Goal: Task Accomplishment & Management: Use online tool/utility

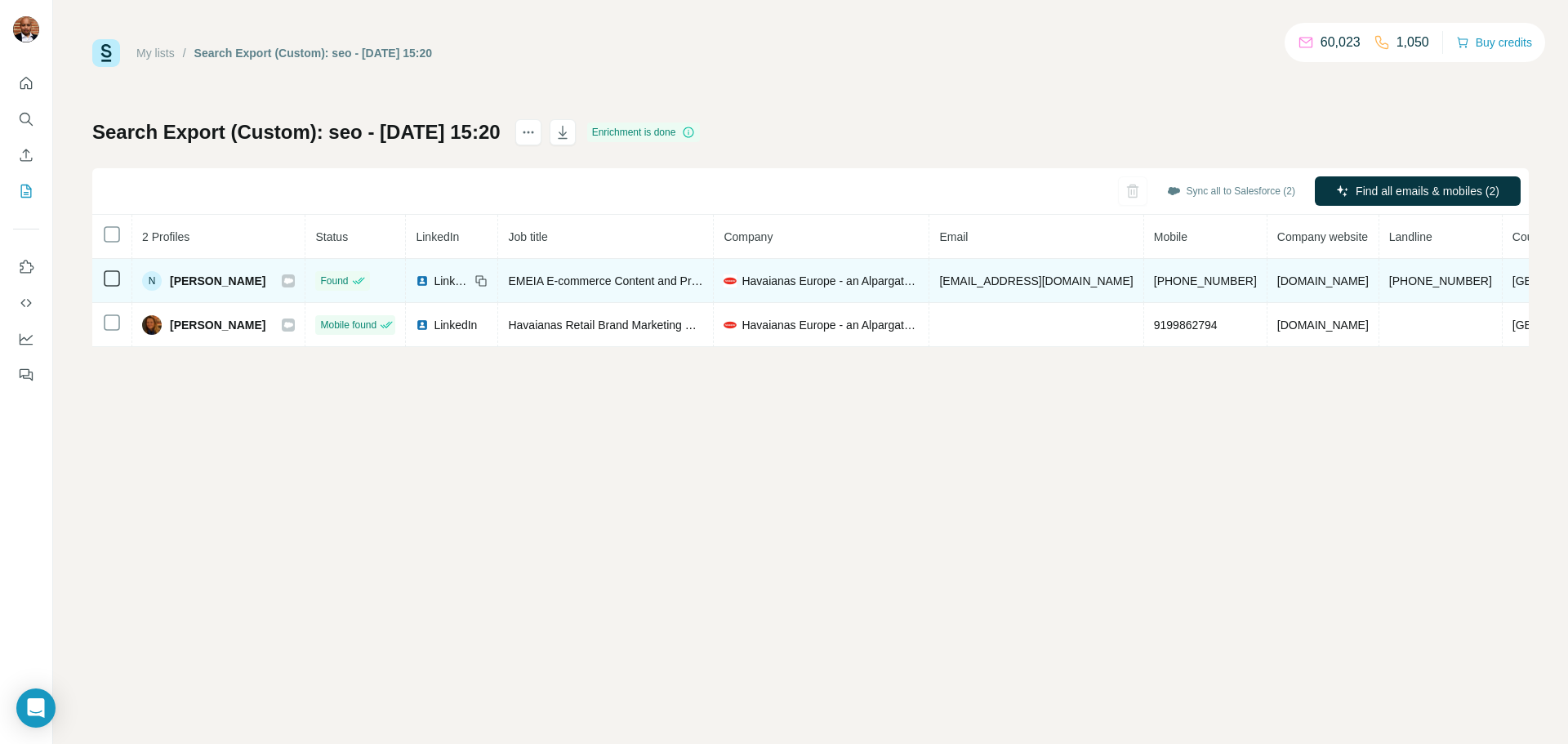
click at [293, 279] on icon at bounding box center [288, 281] width 9 height 6
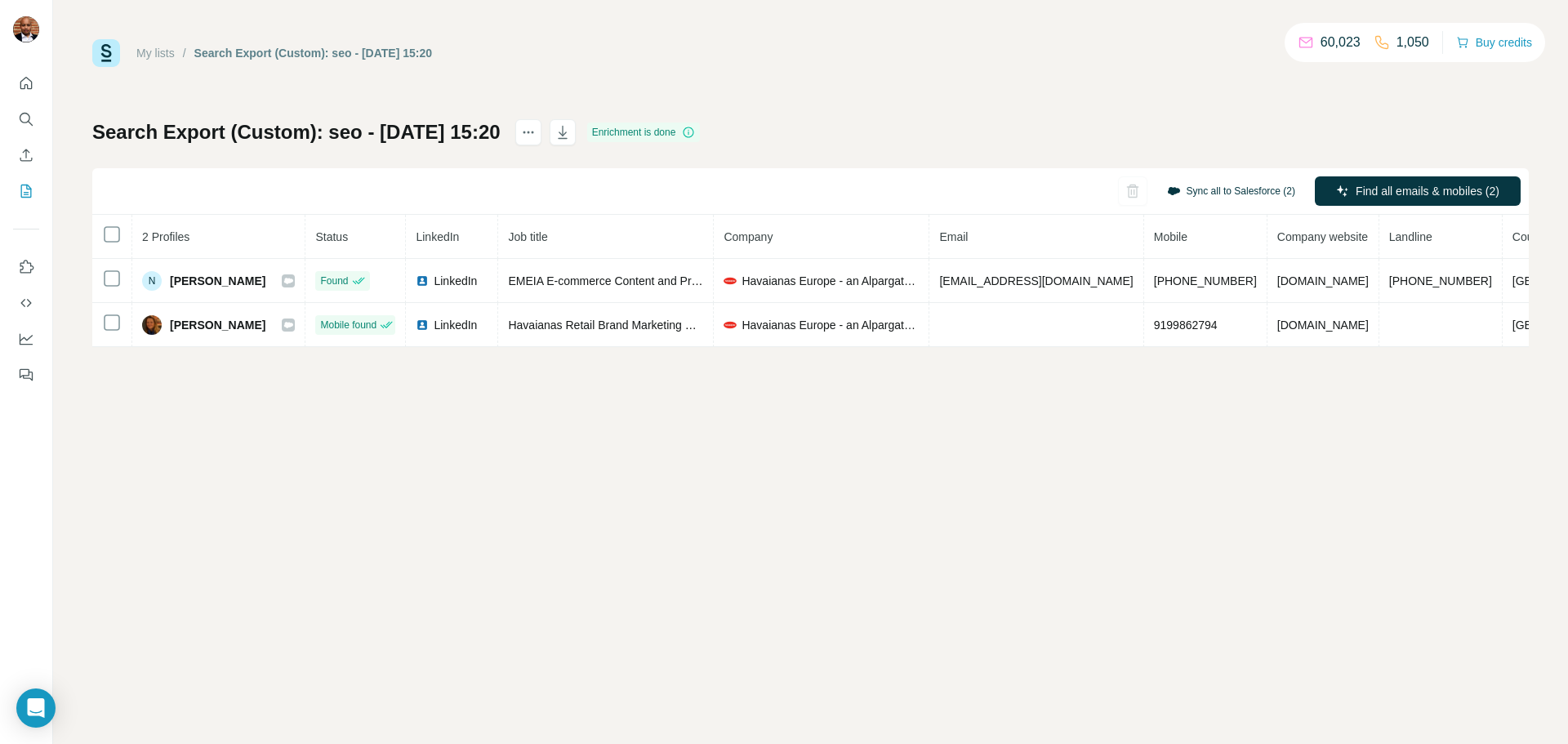
click at [1201, 198] on button "Sync all to Salesforce (2)" at bounding box center [1232, 191] width 151 height 24
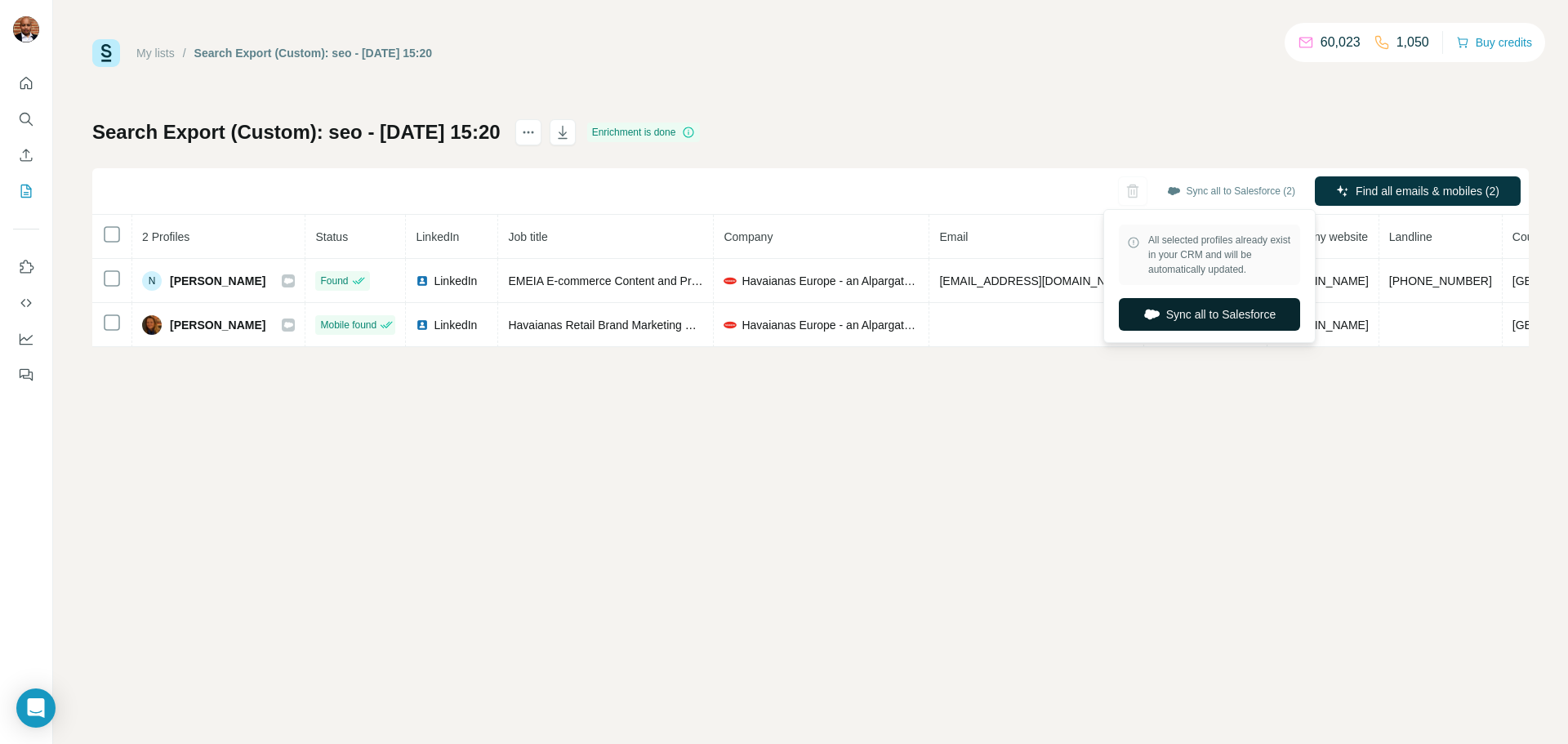
click at [1216, 311] on button "Sync all to Salesforce" at bounding box center [1209, 314] width 182 height 33
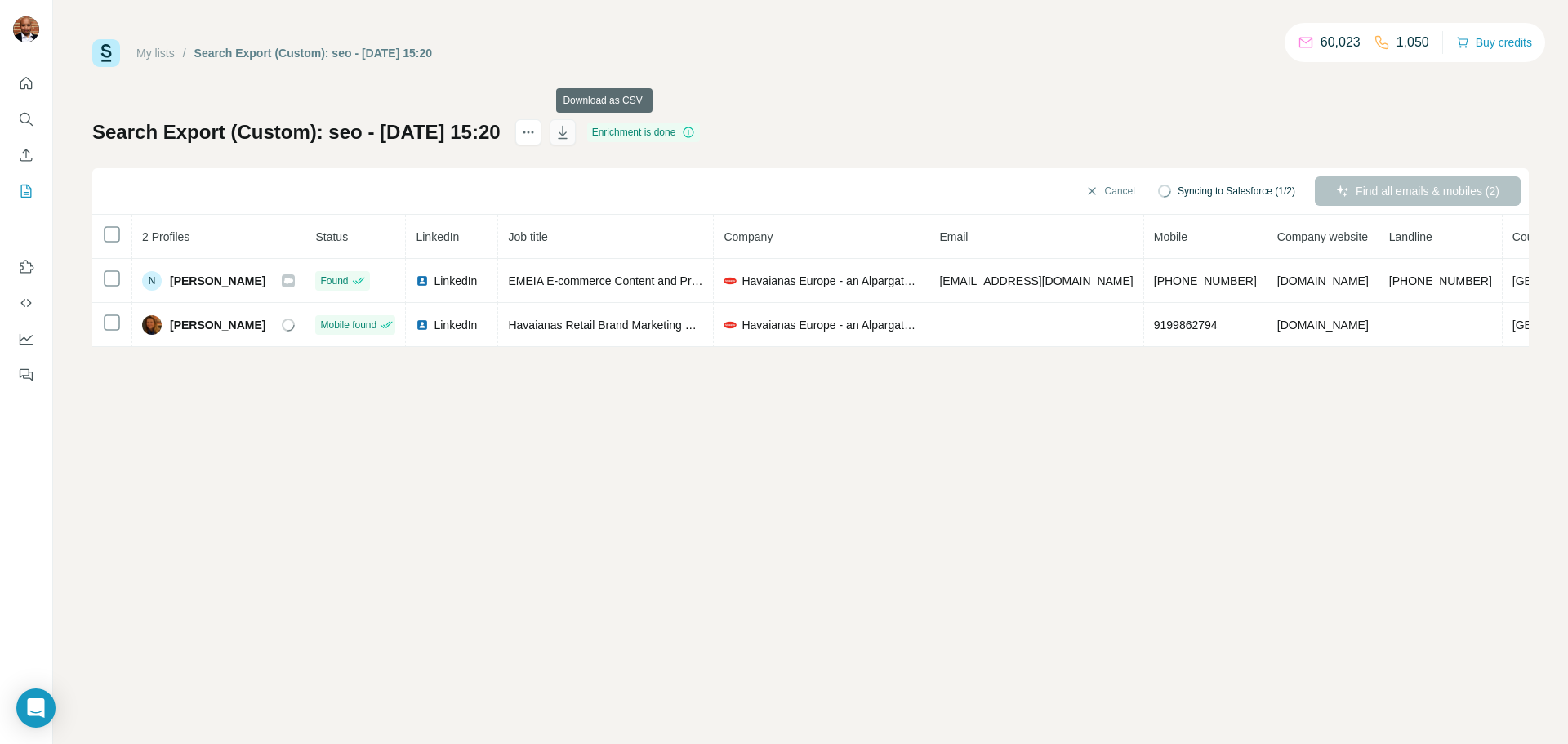
click at [571, 137] on icon "button" at bounding box center [562, 132] width 16 height 16
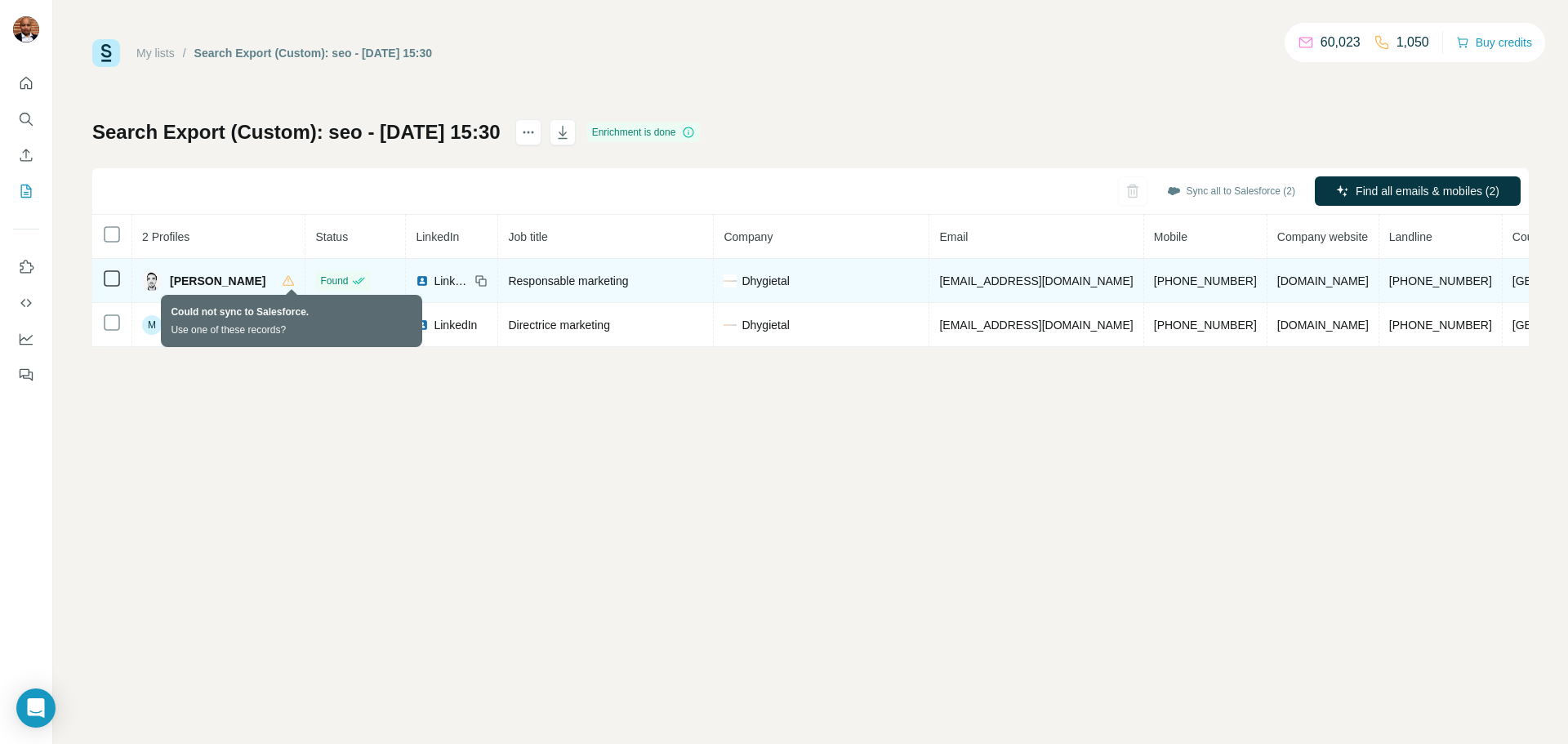
click at [293, 282] on icon at bounding box center [287, 281] width 13 height 13
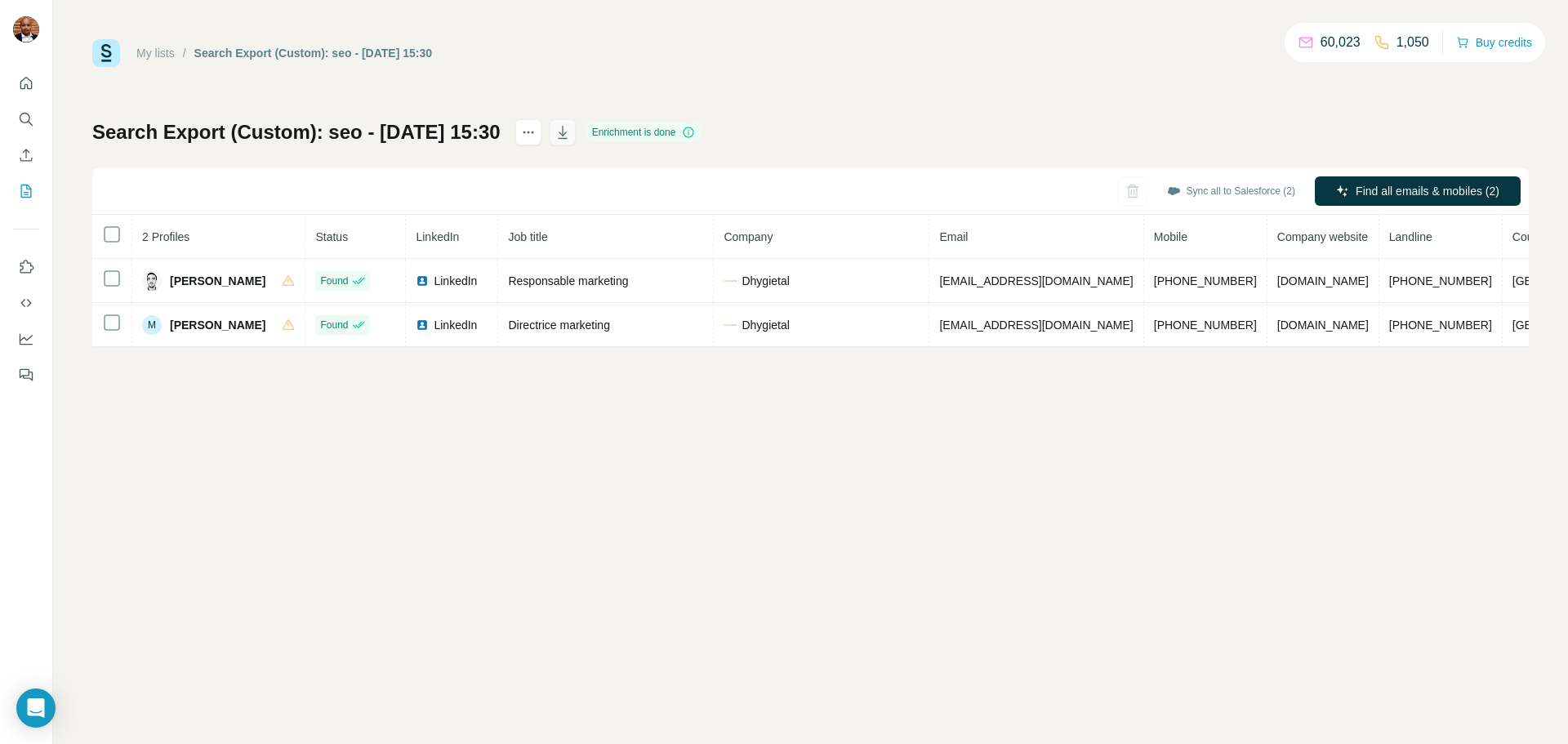
click at [576, 134] on button "button" at bounding box center [563, 133] width 26 height 26
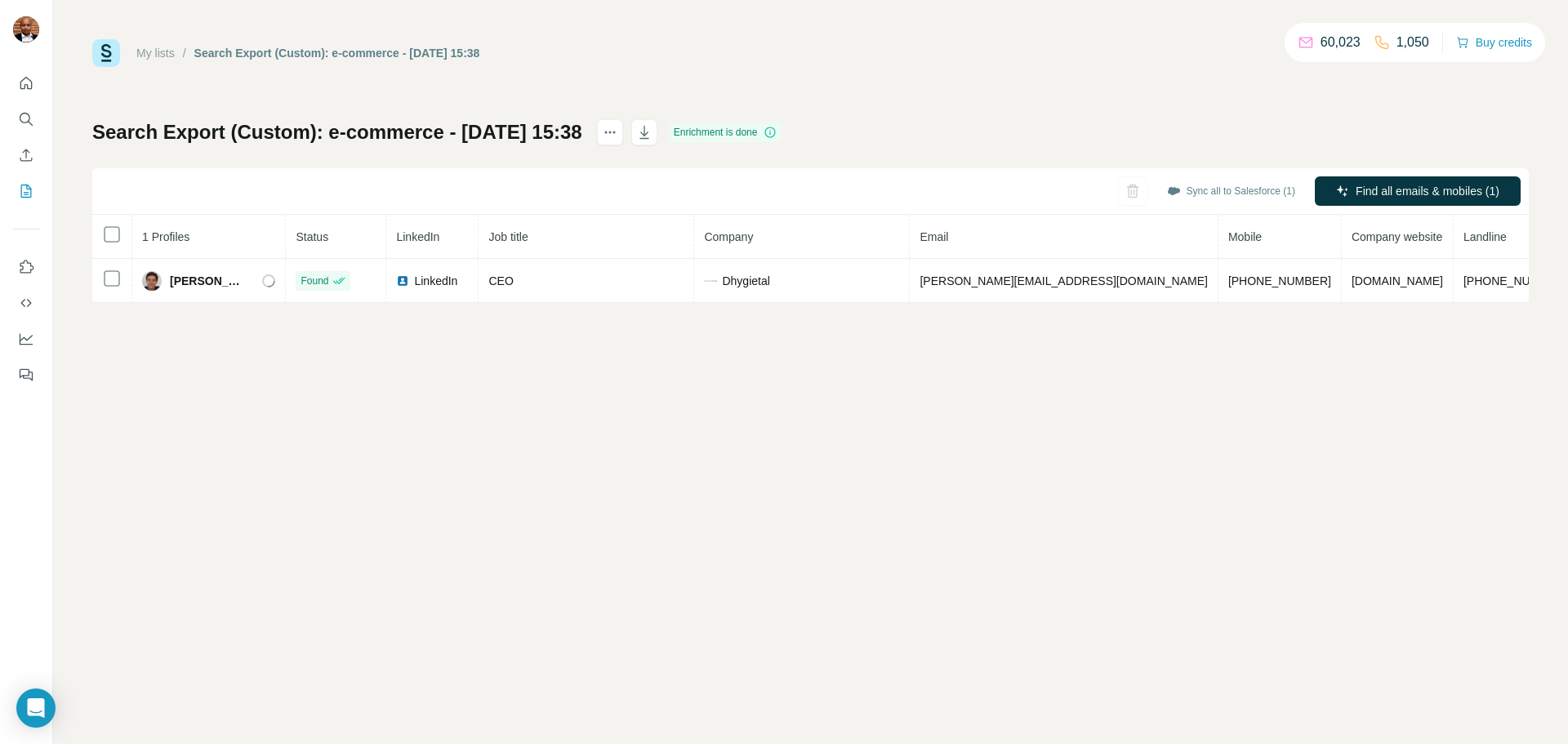
click at [1109, 190] on div "Sync all to Salesforce (1) Find all emails & mobiles (1)" at bounding box center [810, 191] width 1436 height 46
click at [1128, 193] on div "Sync all to Salesforce (1) Find all emails & mobiles (1)" at bounding box center [810, 191] width 1436 height 46
click at [652, 140] on icon "button" at bounding box center [644, 132] width 16 height 16
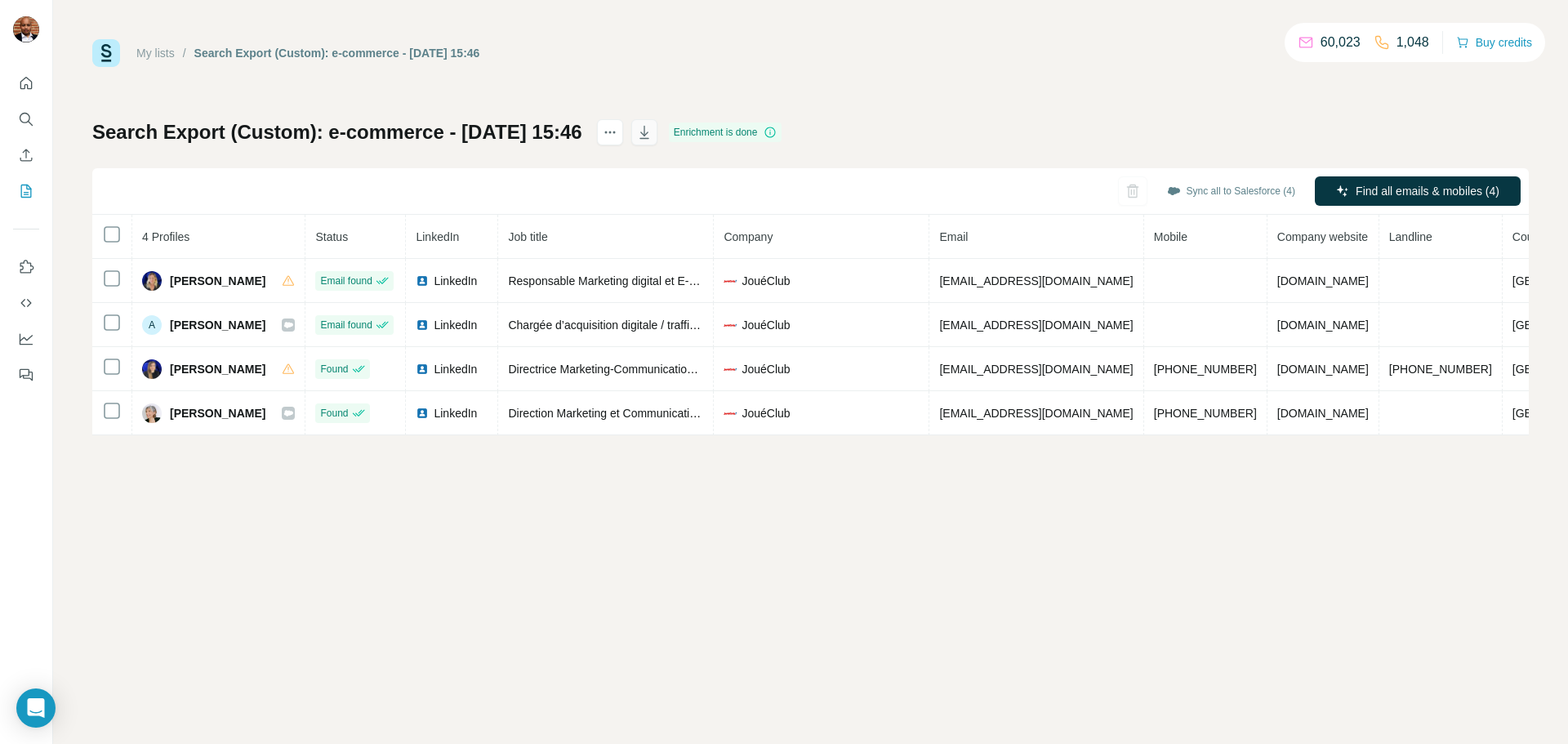
click at [652, 133] on icon "button" at bounding box center [644, 132] width 16 height 16
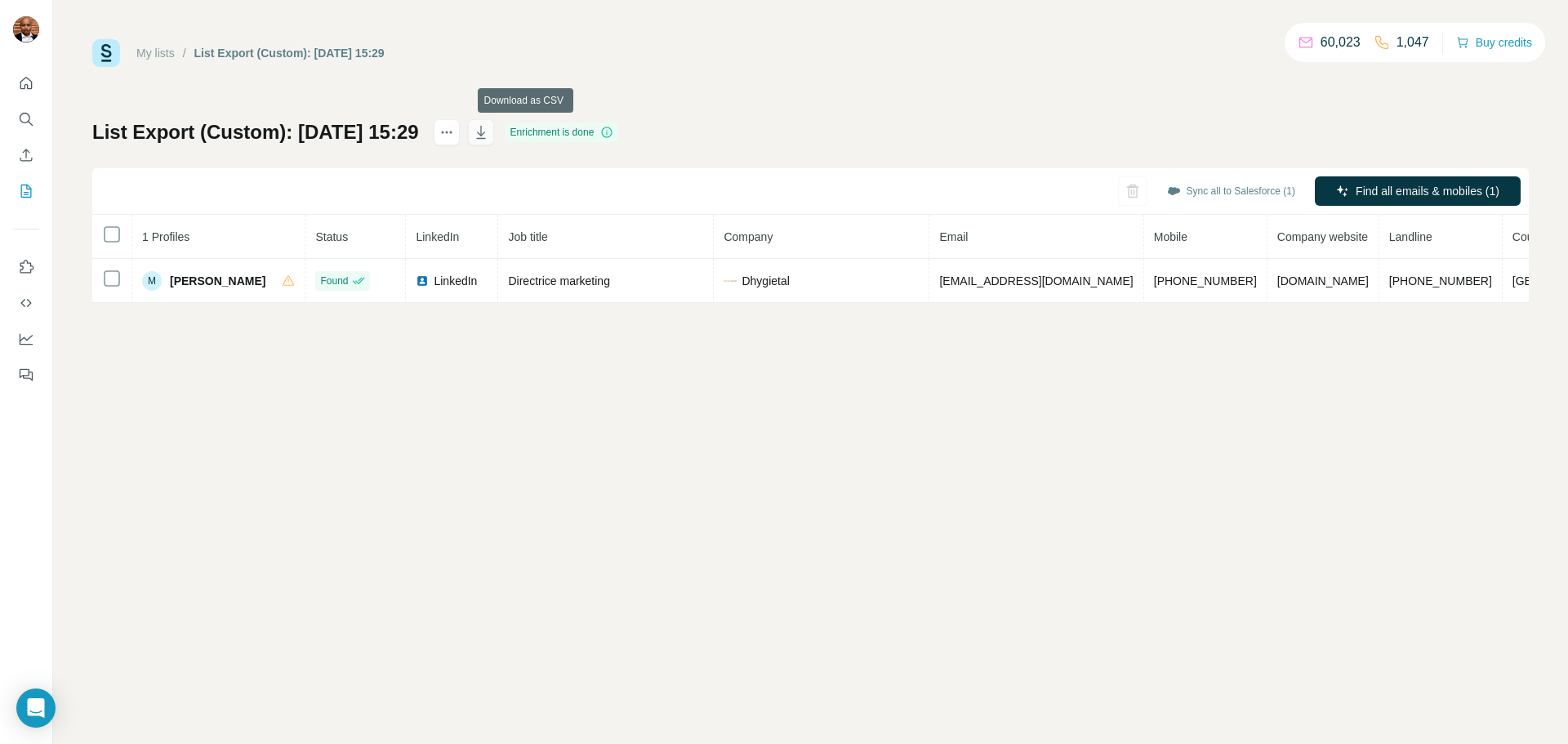
click at [489, 139] on icon "button" at bounding box center [480, 132] width 16 height 16
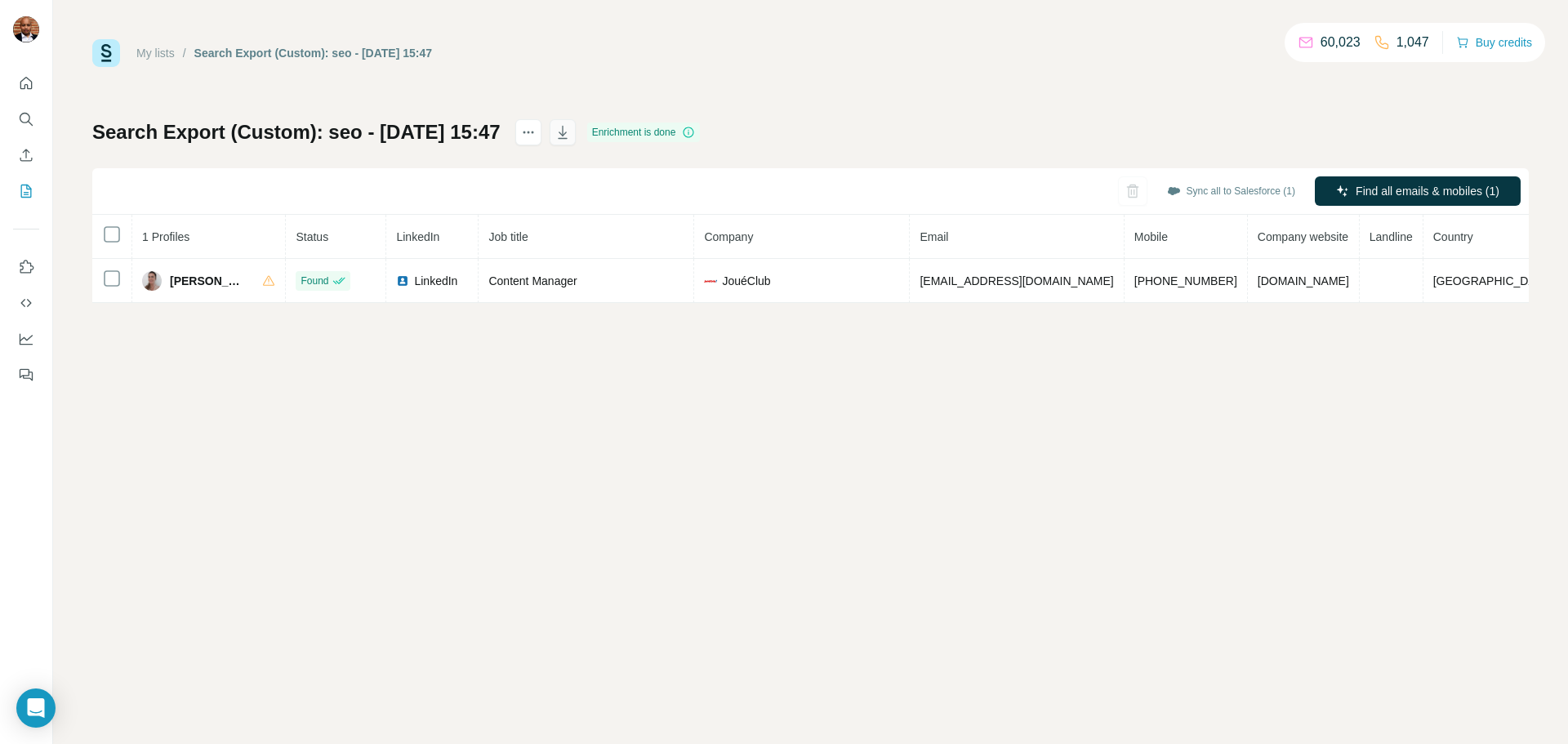
click at [566, 130] on icon "button" at bounding box center [562, 132] width 9 height 13
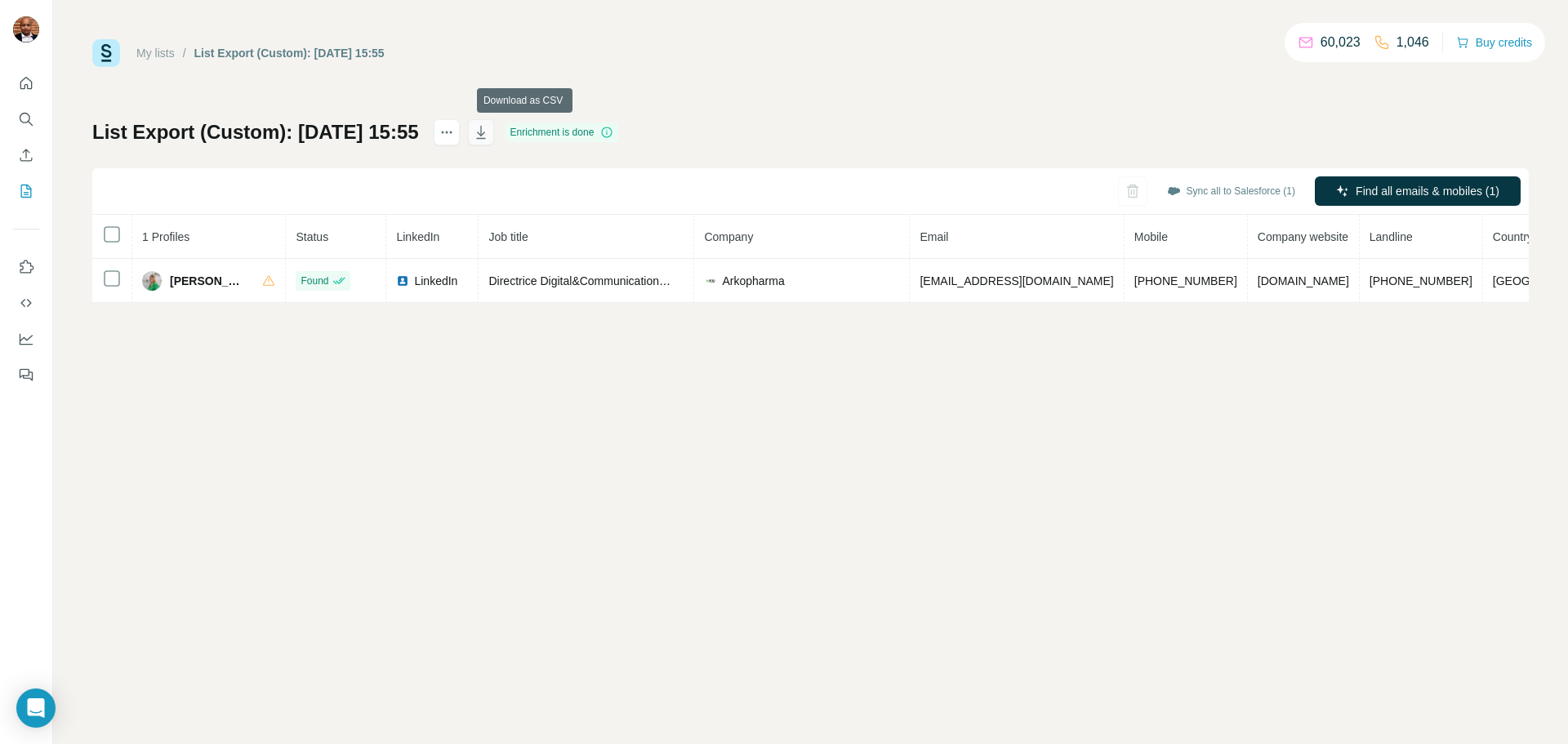
click at [489, 135] on icon "button" at bounding box center [480, 132] width 16 height 16
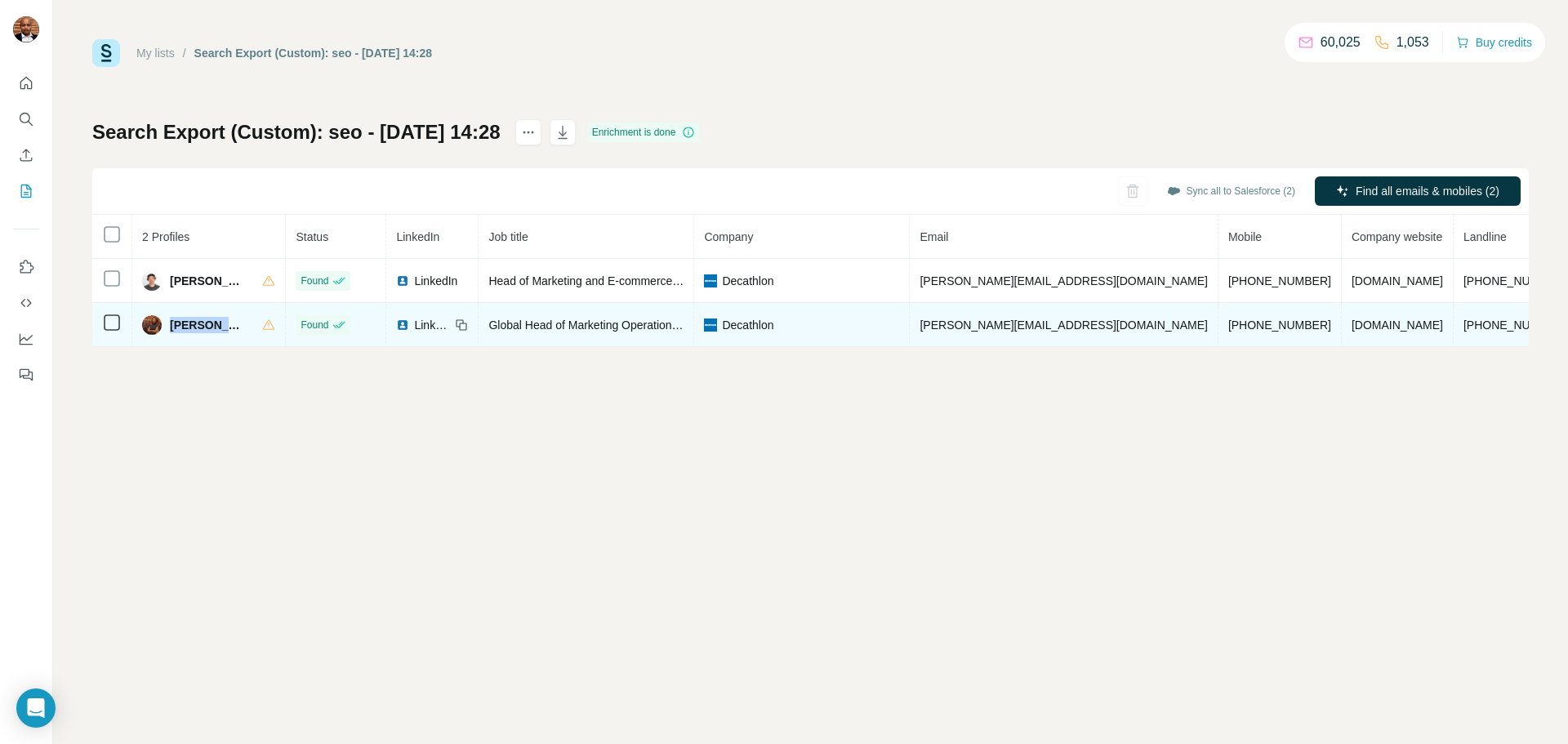
drag, startPoint x: 253, startPoint y: 320, endPoint x: 170, endPoint y: 334, distance: 84.2
click at [170, 334] on div "Sarah BOUVIL" at bounding box center [208, 325] width 133 height 20
copy span "Sarah BOUVIL"
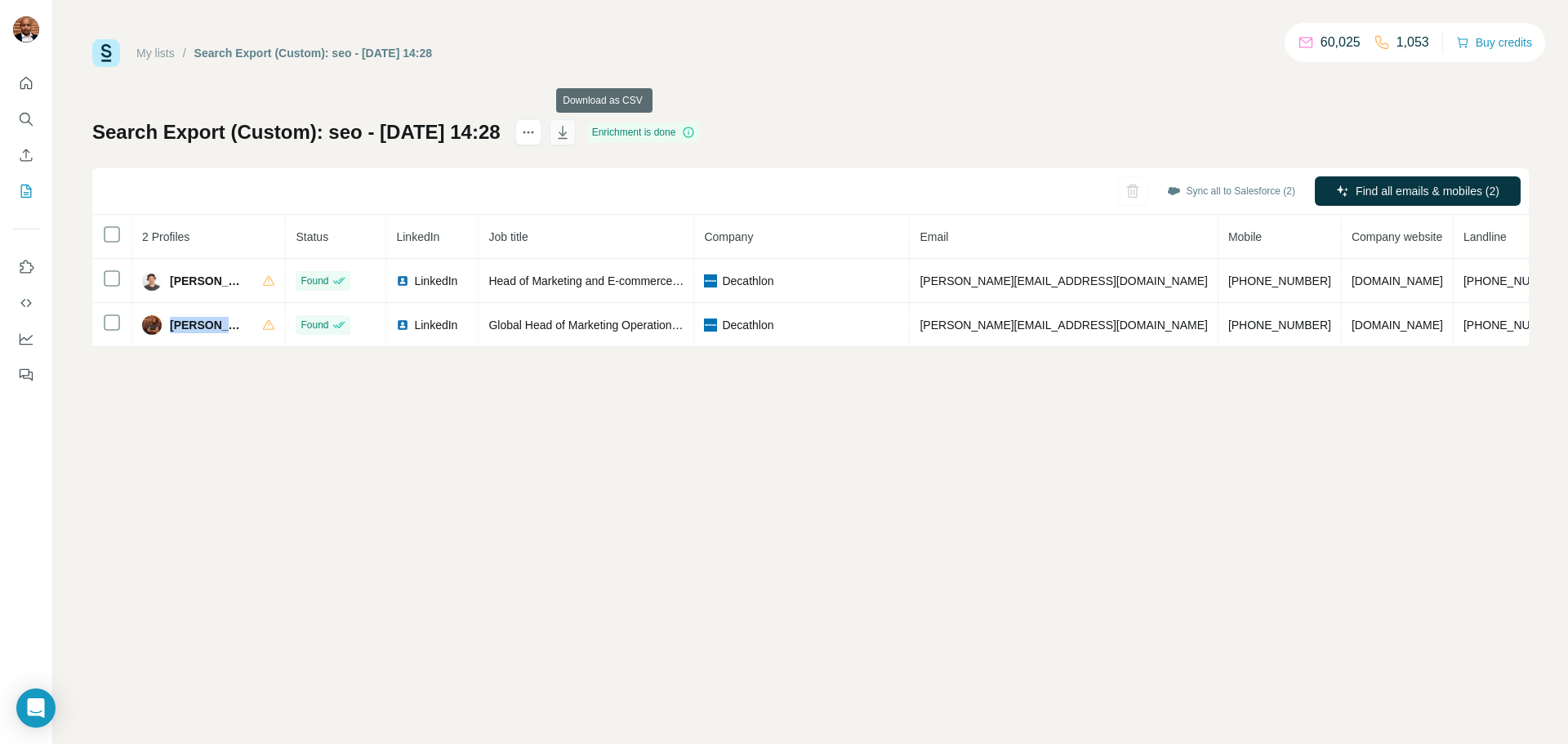
click at [576, 144] on button "button" at bounding box center [563, 133] width 26 height 26
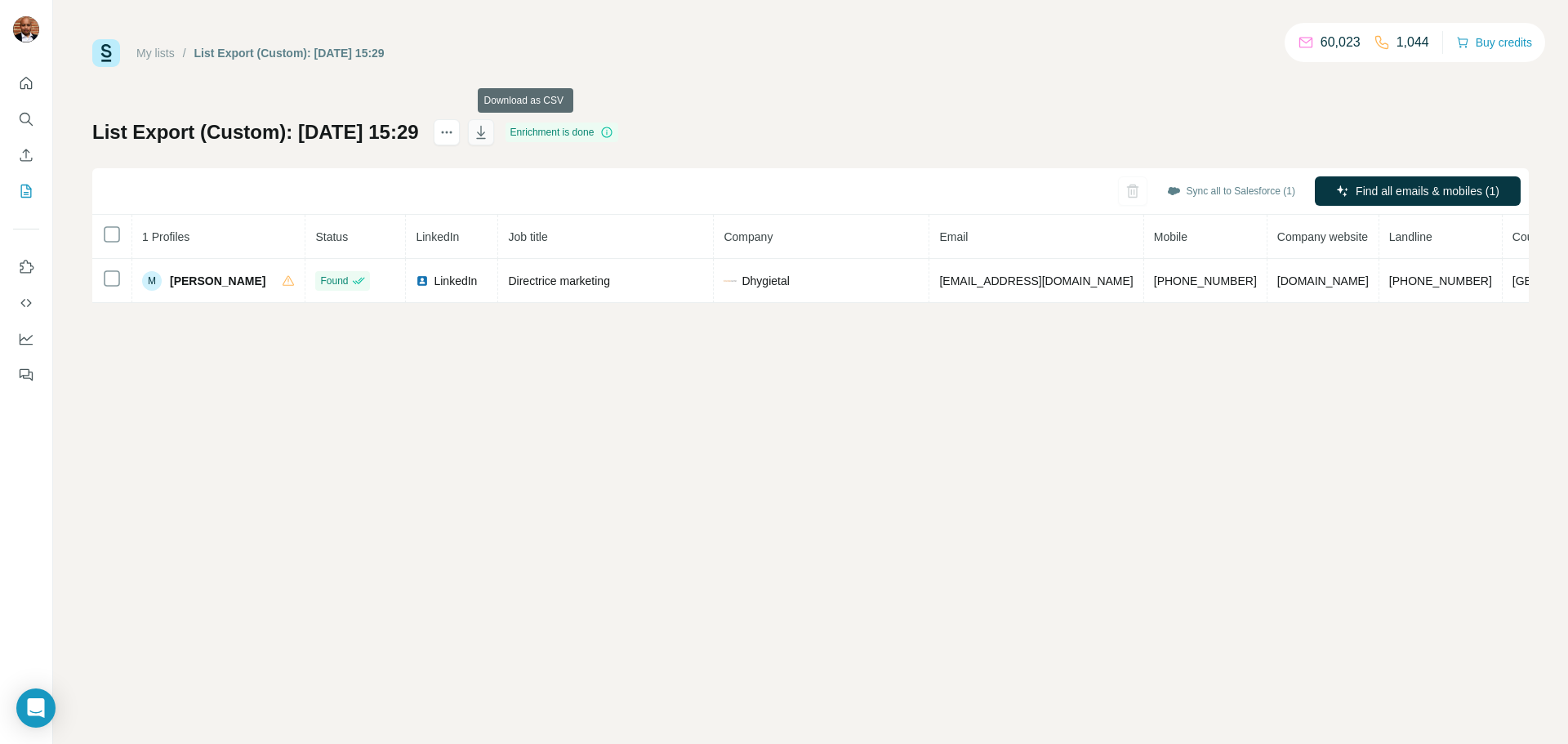
click at [489, 138] on icon "button" at bounding box center [480, 132] width 16 height 16
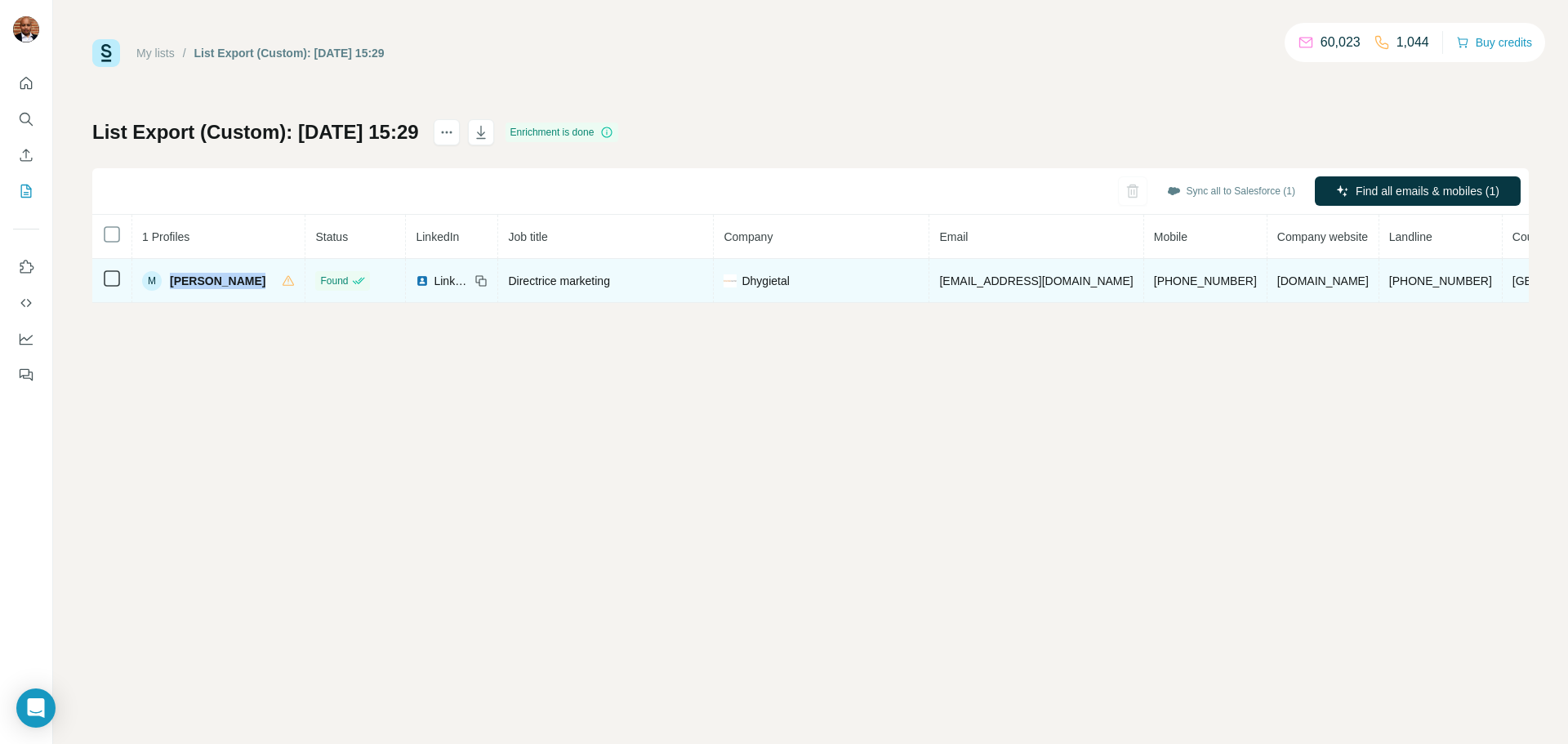
drag, startPoint x: 260, startPoint y: 287, endPoint x: 176, endPoint y: 281, distance: 84.2
click at [176, 281] on div "M Maud Blatrie" at bounding box center [218, 281] width 152 height 20
copy div "Maud Blatrie"
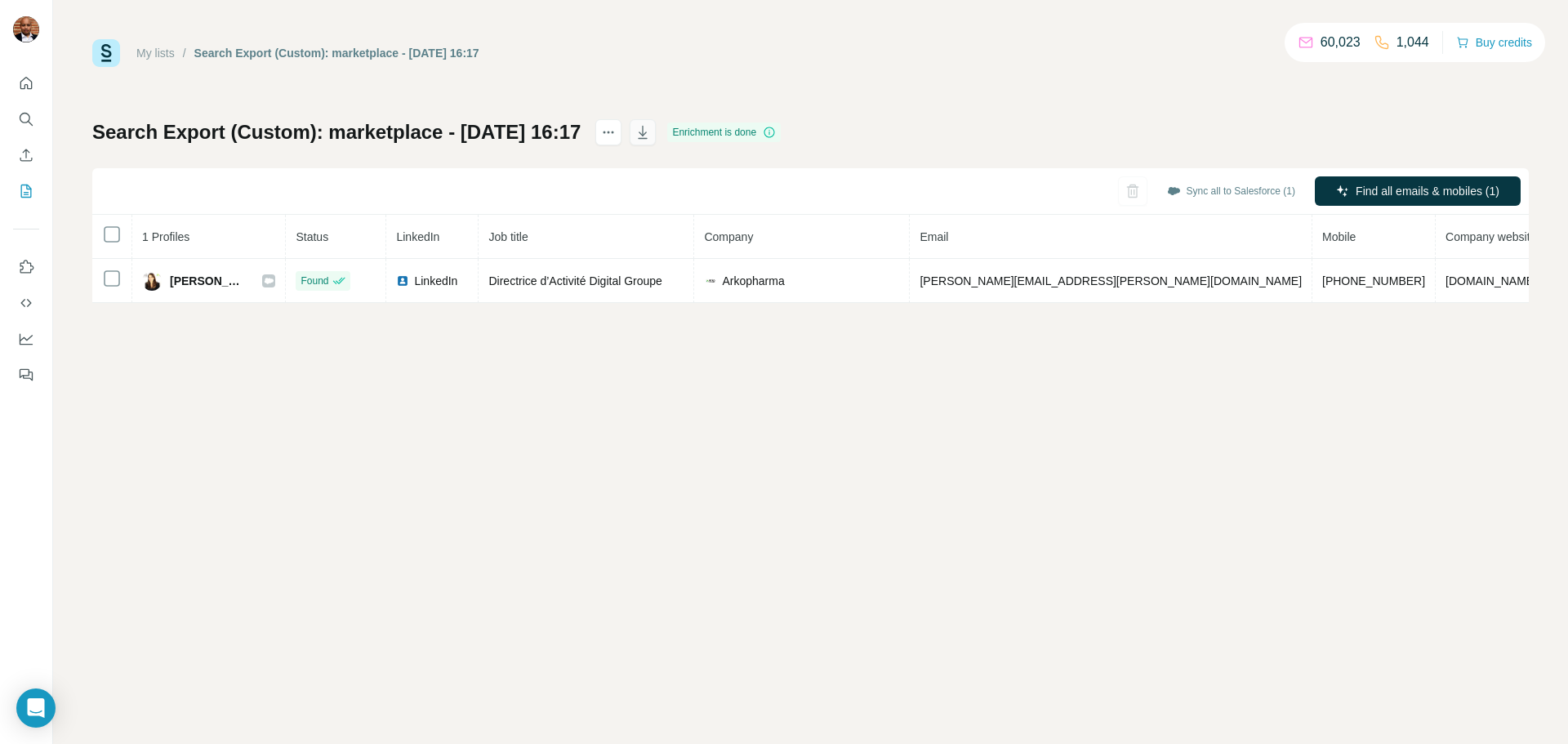
click at [656, 142] on button "button" at bounding box center [643, 133] width 26 height 26
